Goal: Information Seeking & Learning: Find specific fact

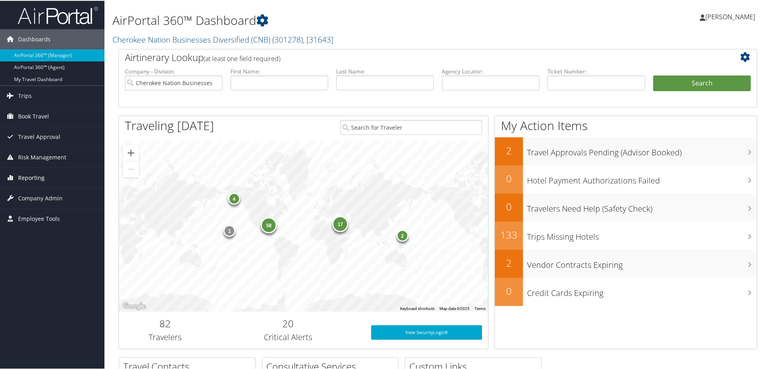
click at [39, 180] on span "Reporting" at bounding box center [31, 177] width 26 height 20
click at [43, 194] on link "Unused Tickets" at bounding box center [52, 193] width 104 height 12
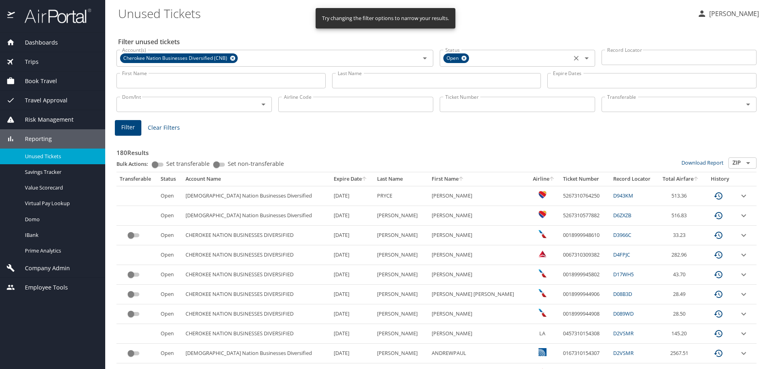
click at [461, 59] on icon at bounding box center [463, 58] width 5 height 5
click at [232, 61] on icon at bounding box center [232, 58] width 5 height 5
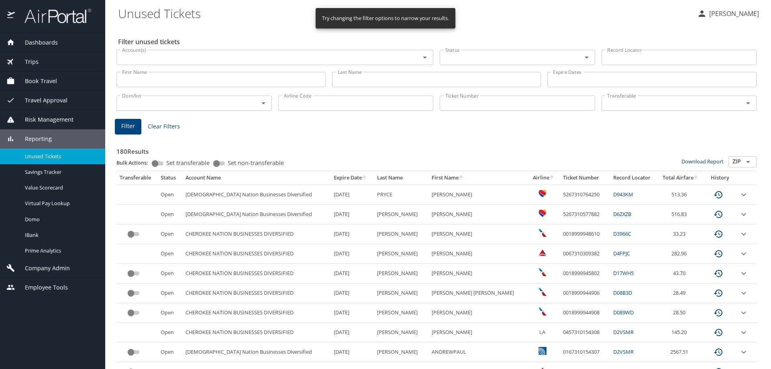
click at [231, 57] on input "Account(s)" at bounding box center [263, 57] width 288 height 10
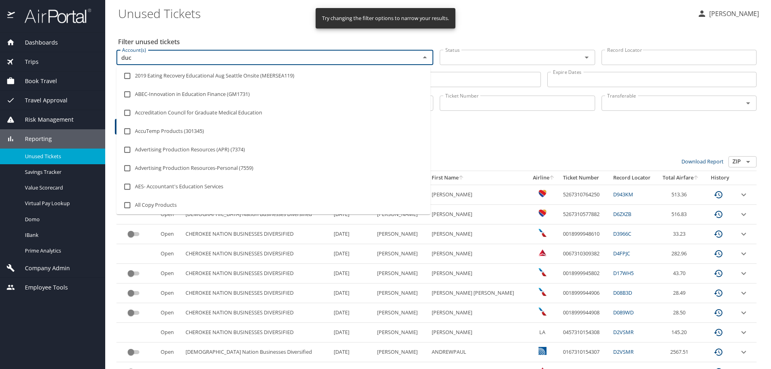
type input "duco"
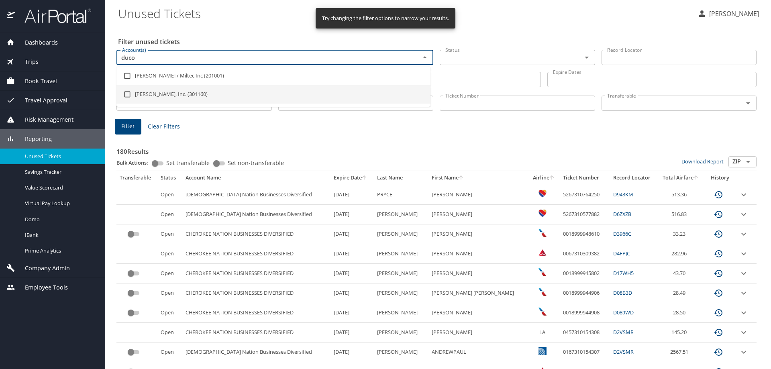
click at [175, 91] on li "Ducommun, Inc. (301160)" at bounding box center [273, 94] width 314 height 18
checkbox input "true"
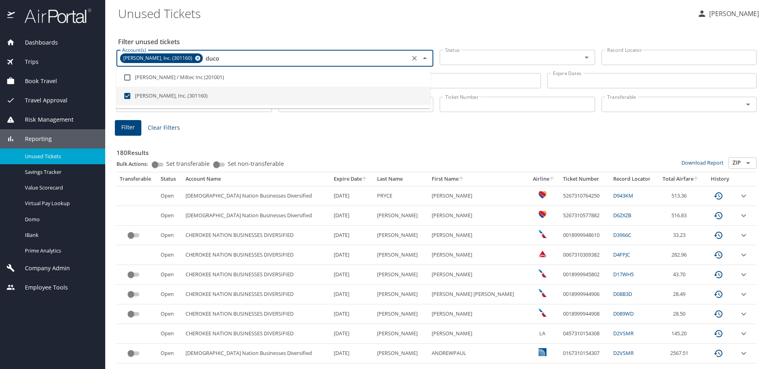
type input "duco"
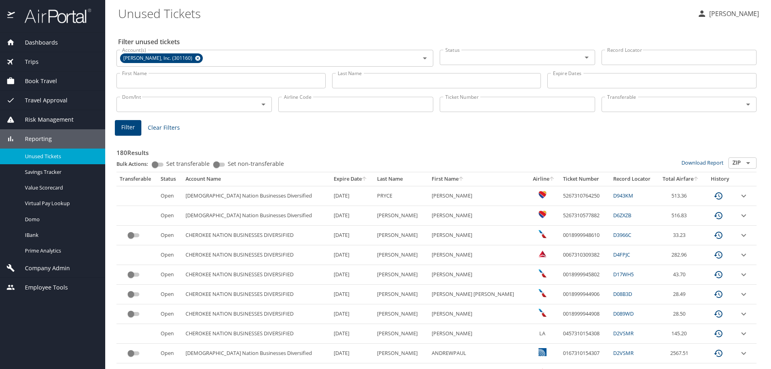
click at [389, 85] on input "Last Name" at bounding box center [436, 80] width 209 height 15
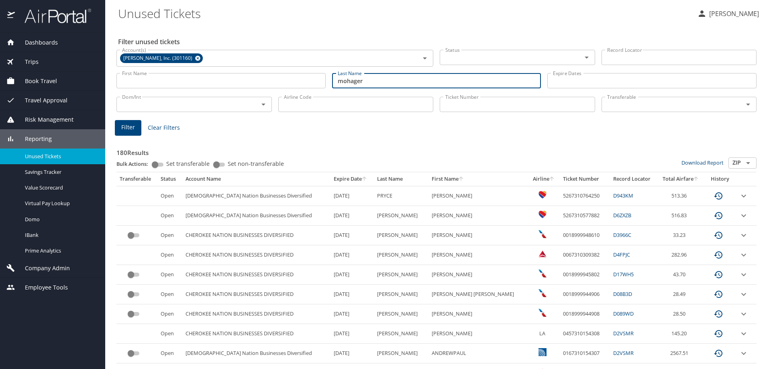
type input "mohager"
click at [116, 124] on main "Unused Tickets Marissa Ellis Filter unused tickets Account(s) Ducommun, Inc. (3…" at bounding box center [438, 184] width 666 height 369
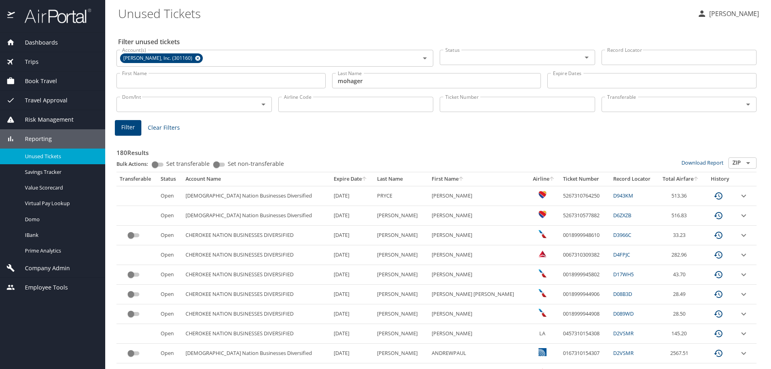
click at [131, 129] on span "Filter" at bounding box center [128, 127] width 14 height 10
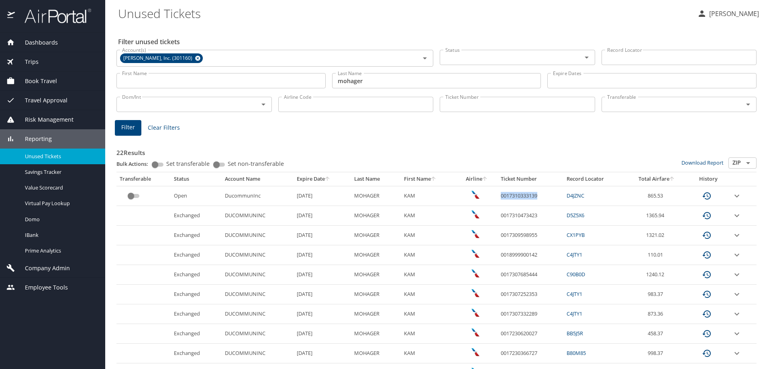
drag, startPoint x: 536, startPoint y: 198, endPoint x: 496, endPoint y: 197, distance: 40.1
click at [497, 197] on td "0017310333139" at bounding box center [530, 196] width 66 height 20
copy td "0017310333139"
